Goal: Task Accomplishment & Management: Complete application form

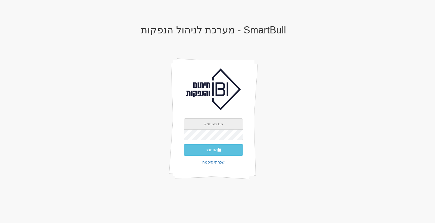
type input "[PERSON_NAME][EMAIL_ADDRESS][DOMAIN_NAME]"
click at [200, 153] on button "התחבר" at bounding box center [213, 149] width 59 height 11
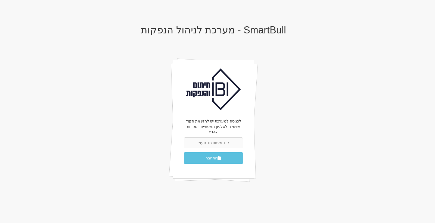
click at [208, 137] on input "text" at bounding box center [213, 142] width 59 height 11
type input "323527"
click at [184, 152] on button "התחבר" at bounding box center [213, 157] width 59 height 11
click at [207, 152] on button "התחבר" at bounding box center [213, 157] width 59 height 11
type input "3"
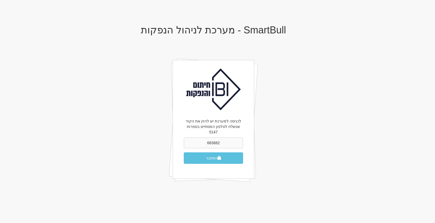
type input "683682"
click at [184, 152] on button "התחבר" at bounding box center [213, 157] width 59 height 11
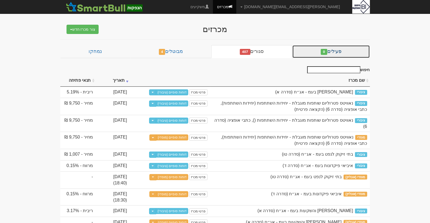
click at [332, 51] on link "פעילים 0" at bounding box center [330, 51] width 77 height 13
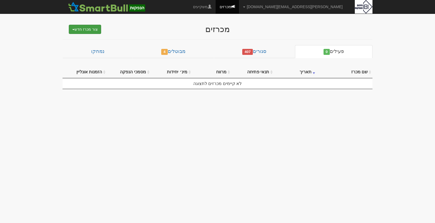
click at [90, 31] on button "צור מכרז חדש" at bounding box center [85, 29] width 32 height 9
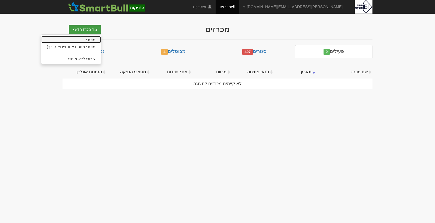
click at [89, 40] on link "מוסדי" at bounding box center [71, 39] width 60 height 7
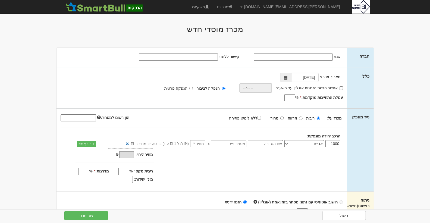
click at [324, 59] on input "שם:" at bounding box center [293, 57] width 79 height 7
type input "v"
click at [329, 54] on input "הילה מגדלי משרדים בע"מ" at bounding box center [293, 57] width 79 height 7
type input "הילה מגדלי משרדים בע"מ"
click at [71, 134] on div "הרכב יחידה מונפקת:" at bounding box center [199, 135] width 284 height 5
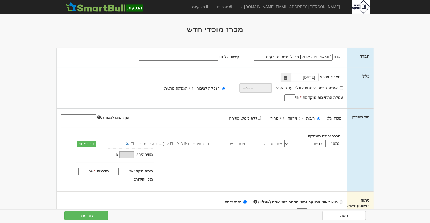
click at [189, 55] on input "קישור ללוגו:" at bounding box center [178, 57] width 79 height 7
paste input "https://www.google.com/imgres?q=%20%D7%9C%D7%95%D7%92%D7%95%20%D7%94%D7%99%D7%9…"
type input "[URL][DOMAIN_NAME][DOMAIN_NAME][US_VEHICLE_IDENTIFICATION_NUMBER][CREDIT_CARD_N…"
click at [341, 87] on input "אפשר הגשת הזמנות אונליין עד השעה:" at bounding box center [342, 88] width 4 height 4
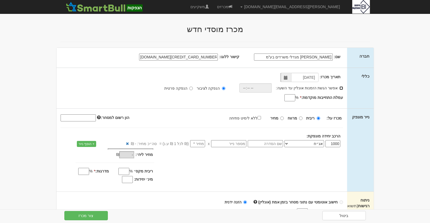
checkbox input "true"
click at [246, 88] on input "time" at bounding box center [254, 87] width 32 height 9
click at [267, 87] on input "time" at bounding box center [254, 87] width 32 height 9
click at [246, 86] on input "time" at bounding box center [254, 87] width 32 height 9
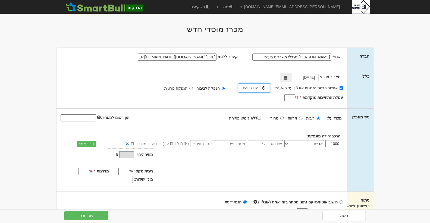
type input "18:30"
click at [286, 99] on input "עמלת התחייבות מוקדמת: *" at bounding box center [290, 97] width 11 height 7
type input "0.50"
click button "+ הוסף שורה" at bounding box center [0, 0] width 0 height 0
click at [284, 77] on span at bounding box center [286, 77] width 11 height 9
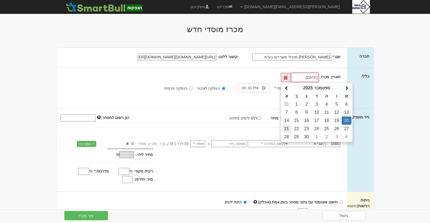
click at [288, 128] on td "21" at bounding box center [287, 129] width 10 height 8
type input "21/09/2025"
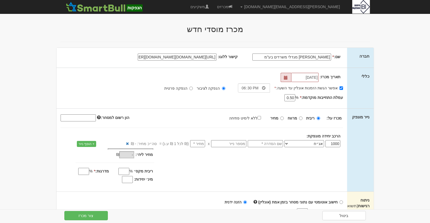
click at [254, 124] on div "מכרז על: ריבית מרווח מחיר ללא לימיט פתיחה" at bounding box center [202, 126] width 283 height 25
click at [277, 144] on input "text" at bounding box center [265, 143] width 35 height 7
type input "סדרה ד"
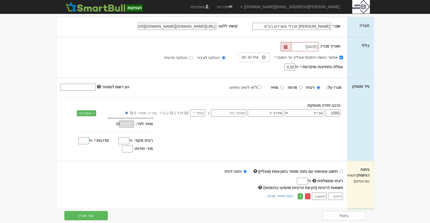
scroll to position [28, 0]
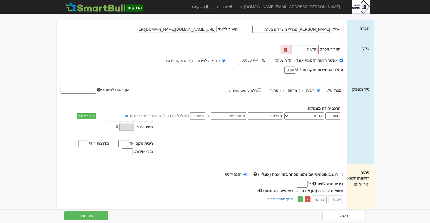
click at [121, 143] on input "ריבית מקס׳" at bounding box center [123, 143] width 11 height 7
click at [161, 145] on div "מחיר מינ׳: - ₪ * -" at bounding box center [202, 139] width 291 height 36
click at [129, 152] on input "מינ׳ יחידות:" at bounding box center [127, 151] width 11 height 7
type input "800"
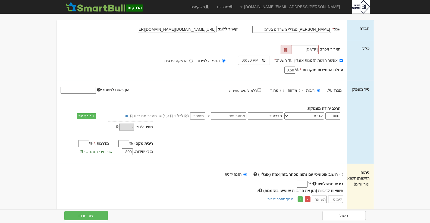
click at [196, 115] on input "number" at bounding box center [197, 115] width 15 height 7
click at [200, 118] on input "number" at bounding box center [197, 115] width 15 height 7
type input "1"
type input "1,000"
type input "1"
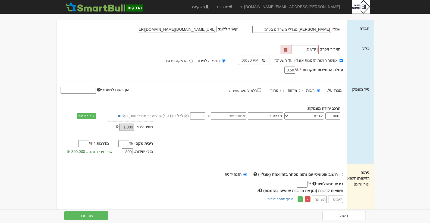
click at [193, 132] on div "מחיר מינ׳: 1,000 ₪ * %" at bounding box center [202, 139] width 291 height 36
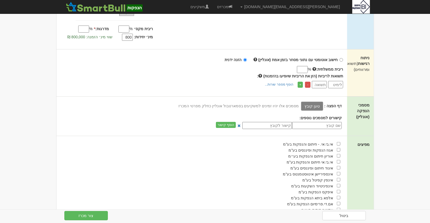
scroll to position [143, 0]
click at [339, 143] on input "checkbox" at bounding box center [339, 144] width 4 height 4
checkbox input "true"
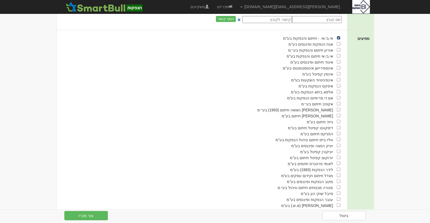
scroll to position [251, 0]
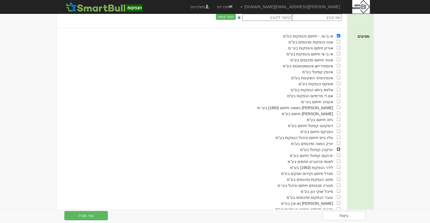
click at [339, 151] on input "checkbox" at bounding box center [339, 150] width 4 height 4
checkbox input "true"
click at [339, 175] on input "checkbox" at bounding box center [339, 173] width 4 height 4
checkbox input "true"
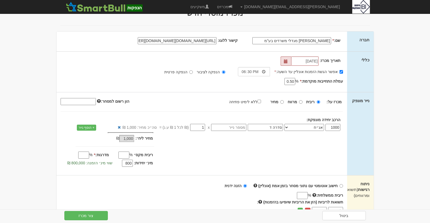
scroll to position [17, 0]
click at [288, 59] on span at bounding box center [286, 61] width 4 height 4
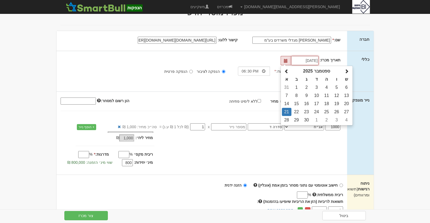
click at [286, 112] on td "21" at bounding box center [287, 112] width 10 height 8
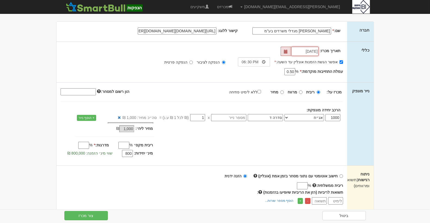
scroll to position [28, 0]
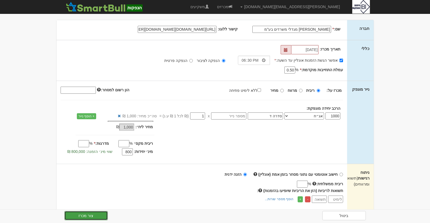
click at [79, 217] on button "צור מכרז" at bounding box center [85, 215] width 43 height 9
click at [81, 133] on div "מחיר ליח׳: 1,000 ₪ % * %" at bounding box center [102, 129] width 101 height 11
click at [80, 143] on input "מדרגות: *" at bounding box center [83, 143] width 11 height 7
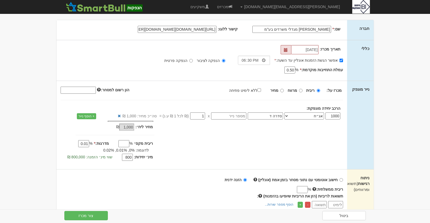
type input "0.01"
click at [230, 136] on div "מחיר מינ׳: 1,000 ₪ * %" at bounding box center [202, 142] width 291 height 42
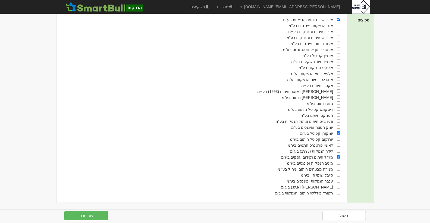
scroll to position [286, 0]
click at [100, 212] on button "צור מכרז" at bounding box center [85, 215] width 43 height 9
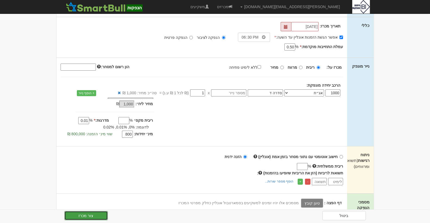
scroll to position [50, 0]
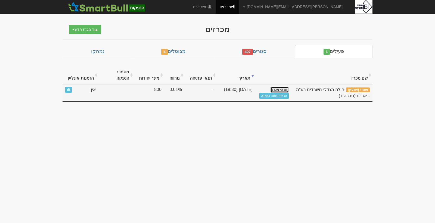
click at [281, 87] on link "פרטי מכרז" at bounding box center [279, 90] width 18 height 6
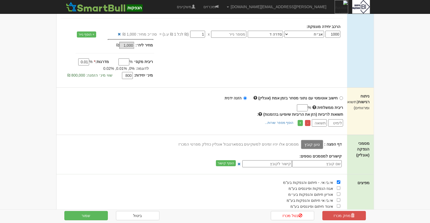
scroll to position [108, 0]
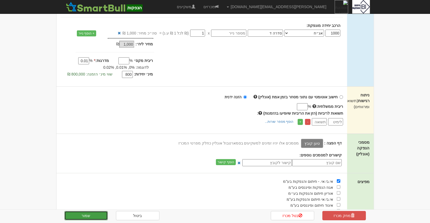
click at [83, 213] on button "שמור" at bounding box center [85, 215] width 43 height 9
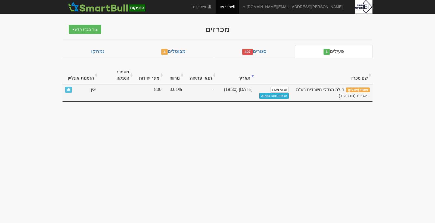
click at [274, 93] on link "עריכת נוסח הזמנה" at bounding box center [273, 96] width 29 height 6
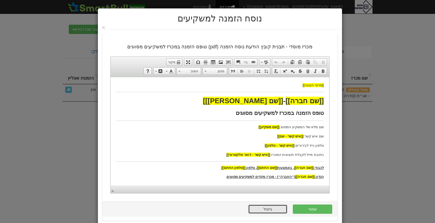
click at [268, 208] on link "ביטול" at bounding box center [267, 209] width 39 height 9
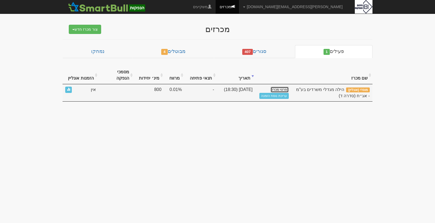
click at [279, 87] on link "פרטי מכרז" at bounding box center [279, 90] width 18 height 6
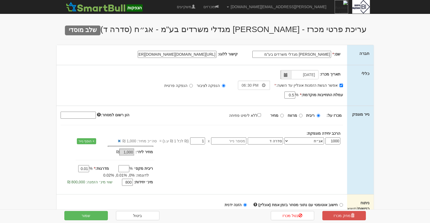
click at [87, 167] on input "0.01" at bounding box center [83, 168] width 11 height 7
type input "0.05"
click at [212, 184] on div "מחיר מינ׳: 1,000 ₪ * 0.01 1,000 % * % 0.05 800" at bounding box center [202, 167] width 291 height 42
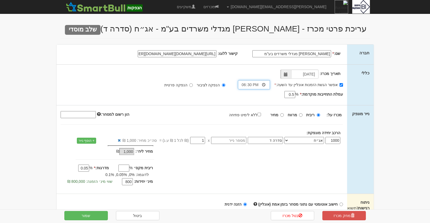
click at [267, 85] on input "18:30" at bounding box center [254, 84] width 32 height 9
click at [313, 159] on div "מחיר מינ׳: 1,000 ₪ * 0.01 1,000 % * % 0.05 800" at bounding box center [202, 166] width 291 height 42
click at [90, 213] on button "שמור" at bounding box center [85, 215] width 43 height 9
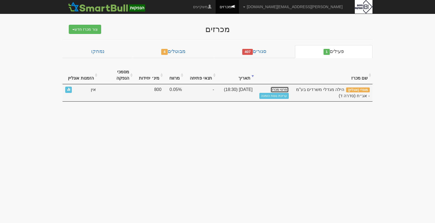
click at [283, 87] on link "פרטי מכרז" at bounding box center [279, 90] width 18 height 6
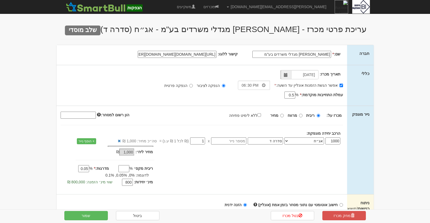
click at [200, 56] on input "[URL][DOMAIN_NAME][DOMAIN_NAME][US_VEHICLE_IDENTIFICATION_NUMBER][CREDIT_CARD_N…" at bounding box center [177, 54] width 79 height 7
click at [200, 56] on input "https://www.google.com/imgres?q=%20%D7%9C%D7%95%D7%92%D7%95%20%D7%94%D7%99%D7%9…" at bounding box center [177, 54] width 79 height 7
click at [90, 213] on button "שמור" at bounding box center [85, 215] width 43 height 9
